Goal: Find specific page/section: Find specific page/section

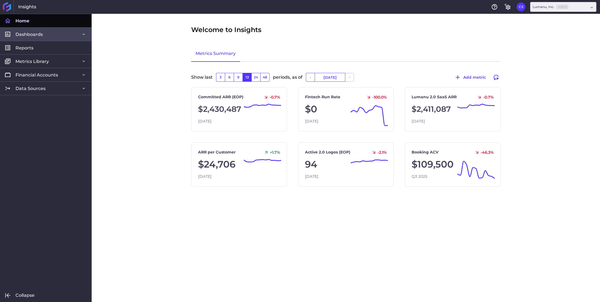
click at [31, 33] on span "Dashboards" at bounding box center [28, 34] width 27 height 6
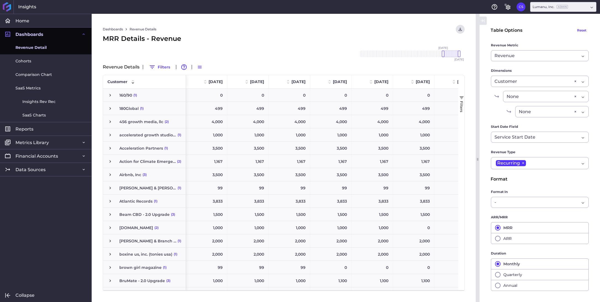
click at [460, 98] on span "button" at bounding box center [461, 97] width 5 height 5
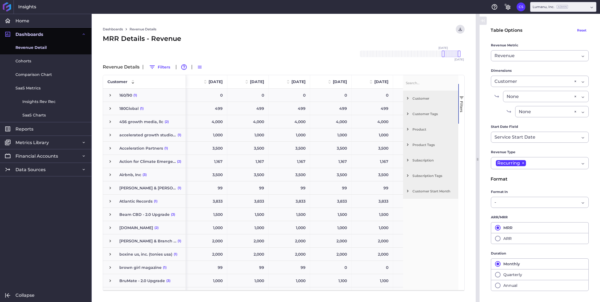
click at [408, 192] on span "Filter List 7 Filters" at bounding box center [407, 191] width 5 height 5
click at [408, 160] on span "Filter List 7 Filters" at bounding box center [407, 160] width 5 height 5
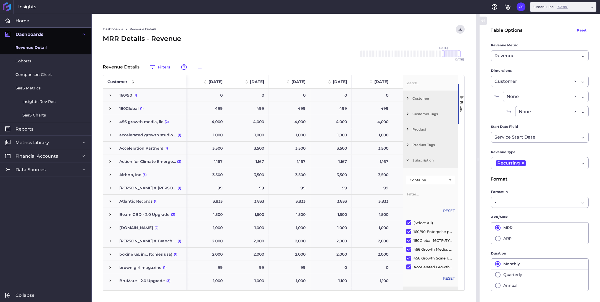
click at [408, 160] on span "Filter List 7 Filters" at bounding box center [407, 160] width 5 height 5
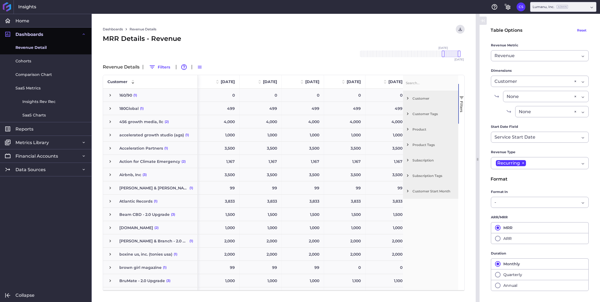
click at [409, 145] on span "Filter List 7 Filters" at bounding box center [407, 144] width 5 height 5
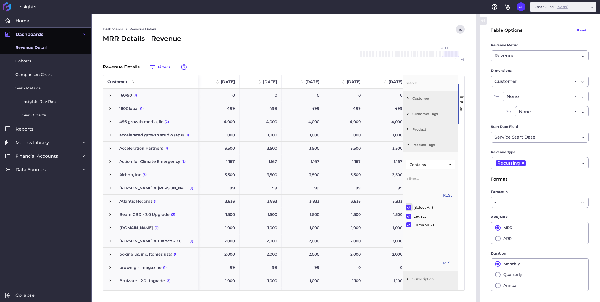
click at [408, 208] on input "Filter List" at bounding box center [408, 207] width 5 height 5
checkbox input "false"
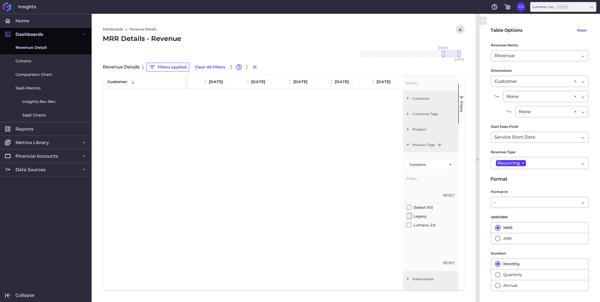
click at [408, 217] on input "Filter List" at bounding box center [408, 216] width 5 height 5
checkbox input "true"
checkbox input "false"
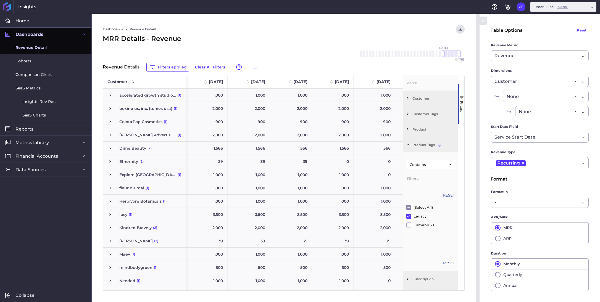
click at [461, 99] on span "button" at bounding box center [461, 97] width 5 height 5
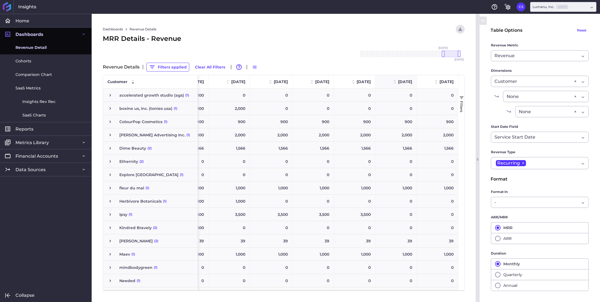
click at [399, 83] on span "[DATE]" at bounding box center [405, 81] width 14 height 5
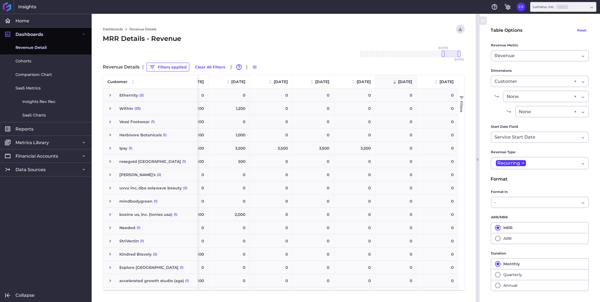
click at [399, 83] on span "[DATE]" at bounding box center [405, 81] width 14 height 5
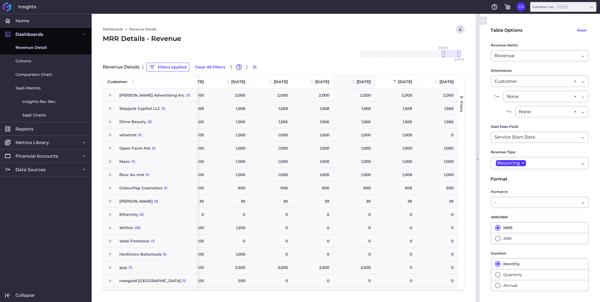
click at [352, 81] on span at bounding box center [353, 81] width 7 height 7
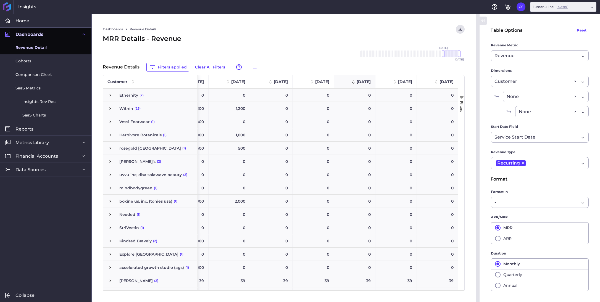
click at [352, 81] on span at bounding box center [353, 81] width 7 height 7
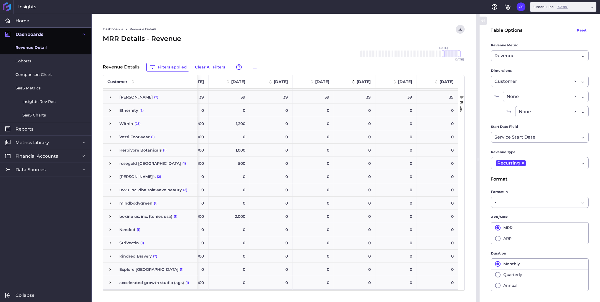
scroll to position [130, 0]
